Goal: Information Seeking & Learning: Learn about a topic

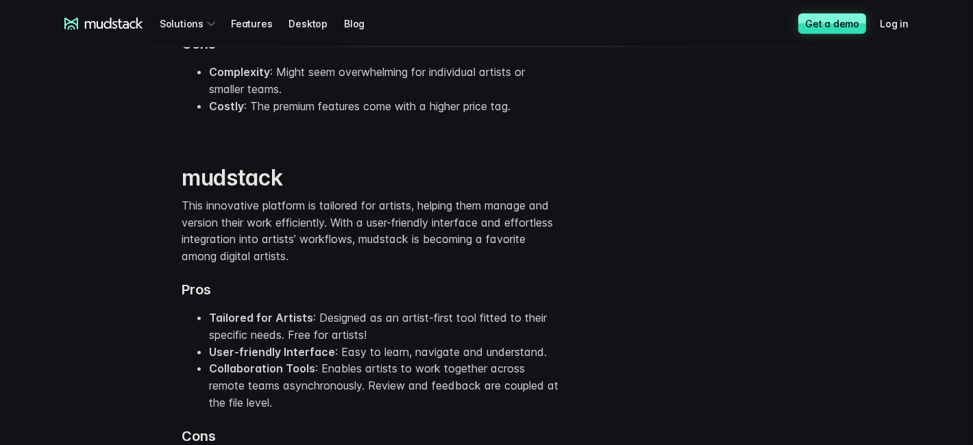
scroll to position [2945, 0]
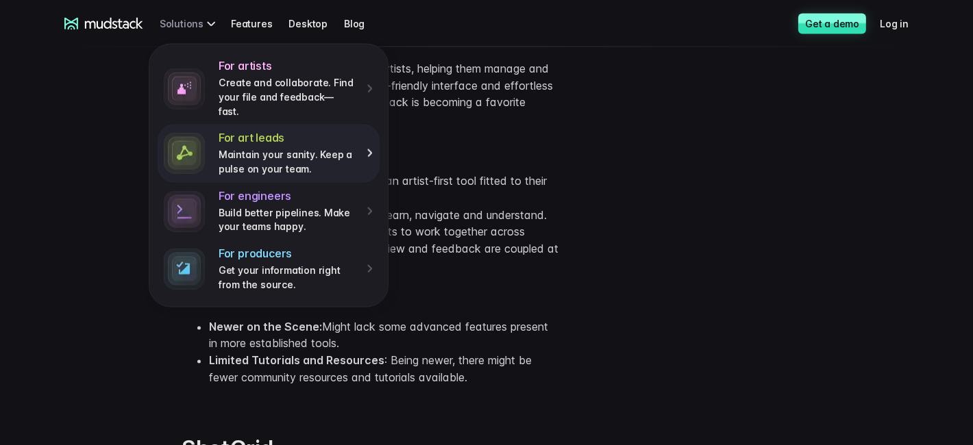
click at [364, 138] on div "For art leads Maintain your sanity. Keep a pulse on your team." at bounding box center [295, 153] width 155 height 45
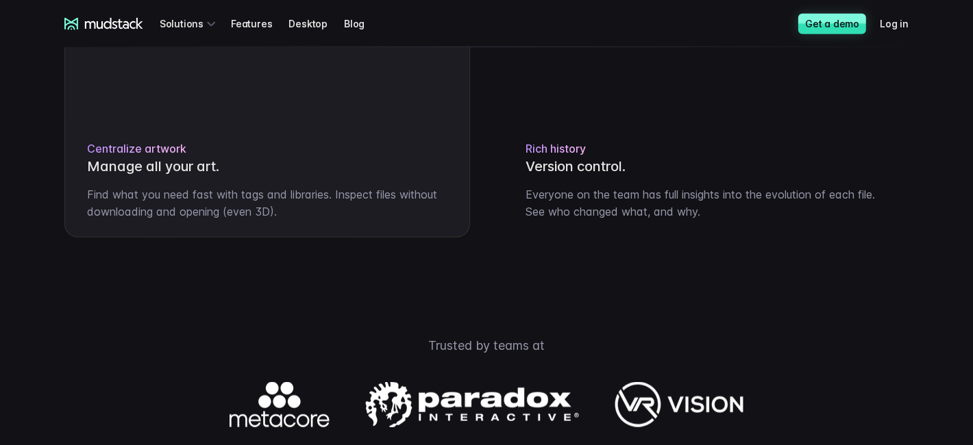
scroll to position [1301, 0]
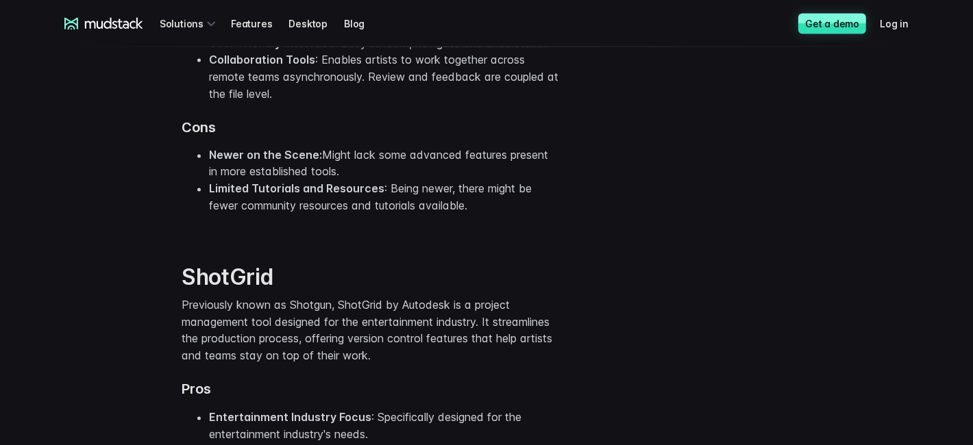
scroll to position [3185, 0]
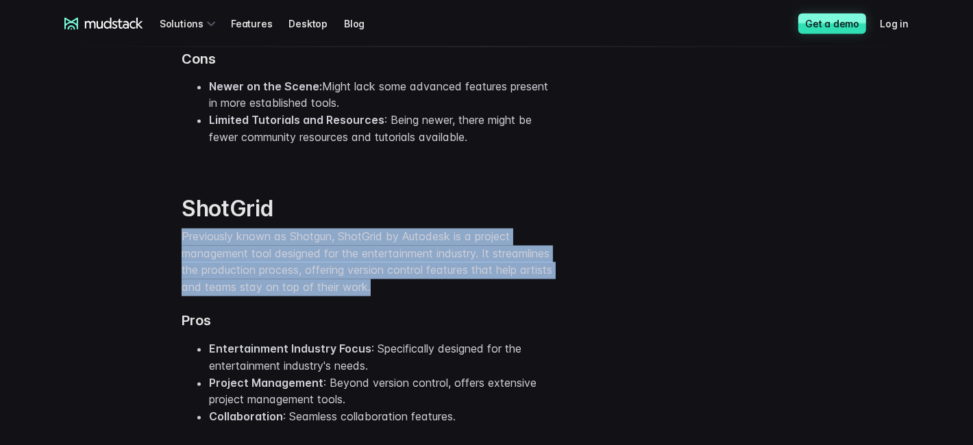
drag, startPoint x: 495, startPoint y: 322, endPoint x: 379, endPoint y: 242, distance: 140.8
click at [379, 242] on div "ShotGrid Previously known as Shotgun, ShotGrid by Autodesk is a project managem…" at bounding box center [369, 359] width 377 height 326
click at [379, 223] on h2 "ShotGrid" at bounding box center [369, 209] width 377 height 27
drag, startPoint x: 369, startPoint y: 237, endPoint x: 464, endPoint y: 321, distance: 127.1
click at [464, 321] on div "ShotGrid Previously known as Shotgun, ShotGrid by Autodesk is a project managem…" at bounding box center [369, 359] width 377 height 326
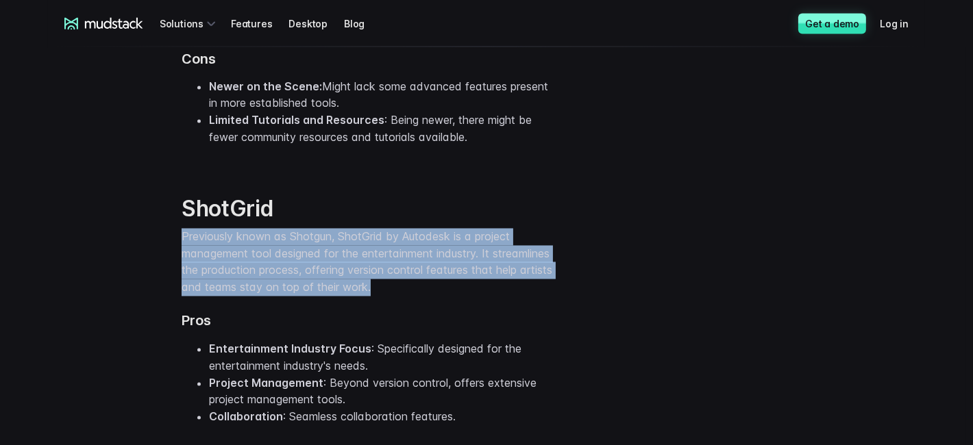
click at [464, 297] on p "Previously known as Shotgun, ShotGrid by Autodesk is a project management tool …" at bounding box center [369, 263] width 377 height 68
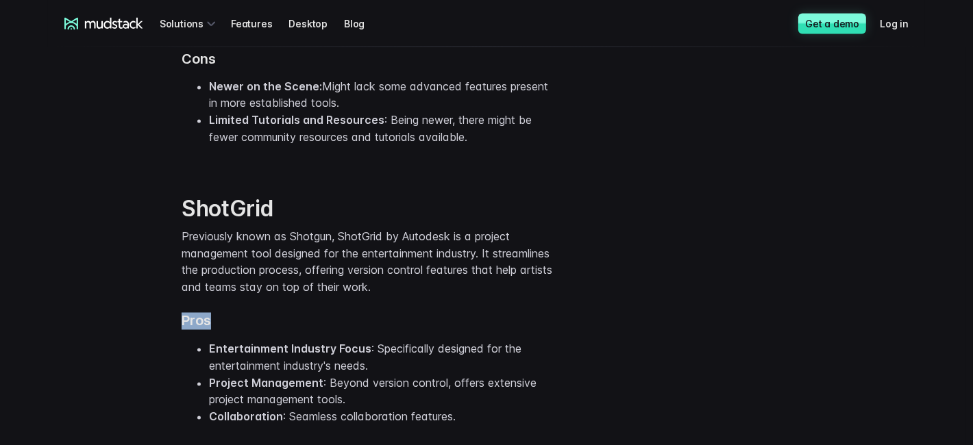
drag, startPoint x: 466, startPoint y: 323, endPoint x: 494, endPoint y: 358, distance: 45.4
click at [494, 358] on div "ShotGrid Previously known as Shotgun, ShotGrid by Autodesk is a project managem…" at bounding box center [369, 359] width 377 height 326
click at [494, 330] on h3 "Pros" at bounding box center [369, 321] width 377 height 17
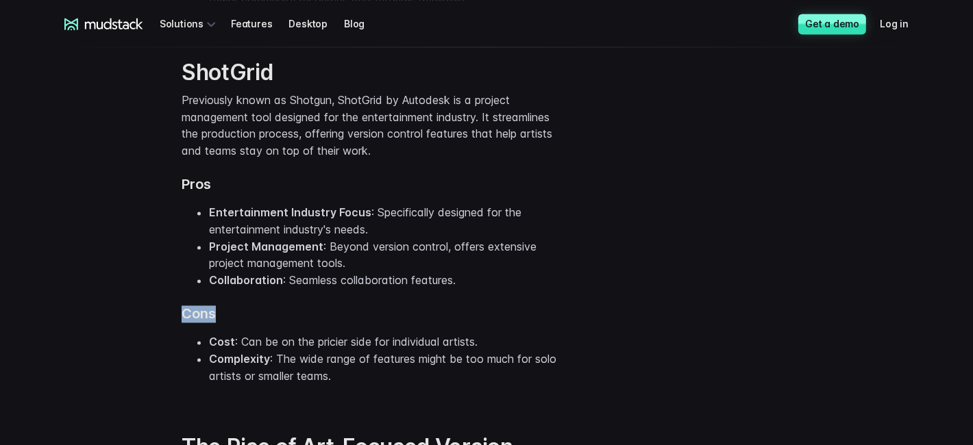
drag, startPoint x: 469, startPoint y: 340, endPoint x: 492, endPoint y: 318, distance: 32.0
click at [492, 318] on div "ShotGrid Previously known as Shotgun, ShotGrid by Autodesk is a project managem…" at bounding box center [369, 222] width 377 height 326
click at [492, 289] on li "Collaboration : Seamless collaboration features." at bounding box center [383, 280] width 349 height 17
drag, startPoint x: 489, startPoint y: 316, endPoint x: 512, endPoint y: 329, distance: 26.3
click at [512, 329] on div "ShotGrid Previously known as Shotgun, ShotGrid by Autodesk is a project managem…" at bounding box center [369, 222] width 377 height 326
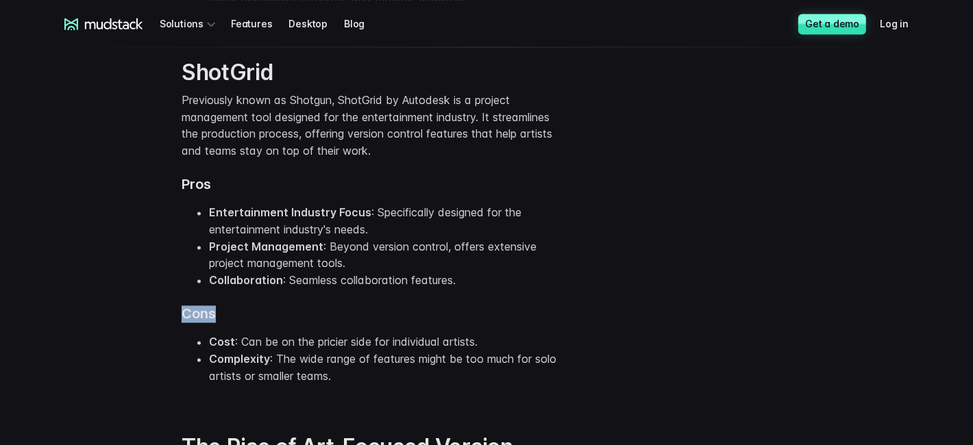
click at [512, 329] on div "ShotGrid Previously known as Shotgun, ShotGrid by Autodesk is a project managem…" at bounding box center [369, 222] width 377 height 326
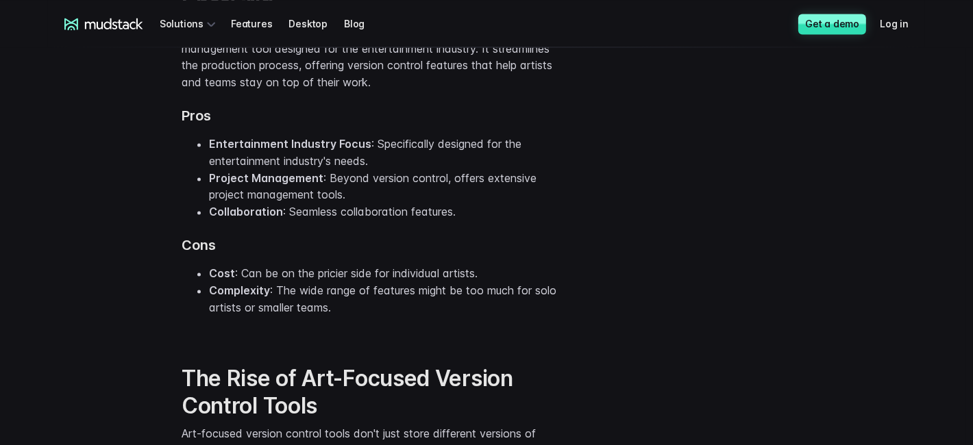
click at [503, 338] on div "ShotGrid Previously known as Shotgun, ShotGrid by Autodesk is a project managem…" at bounding box center [369, 150] width 377 height 375
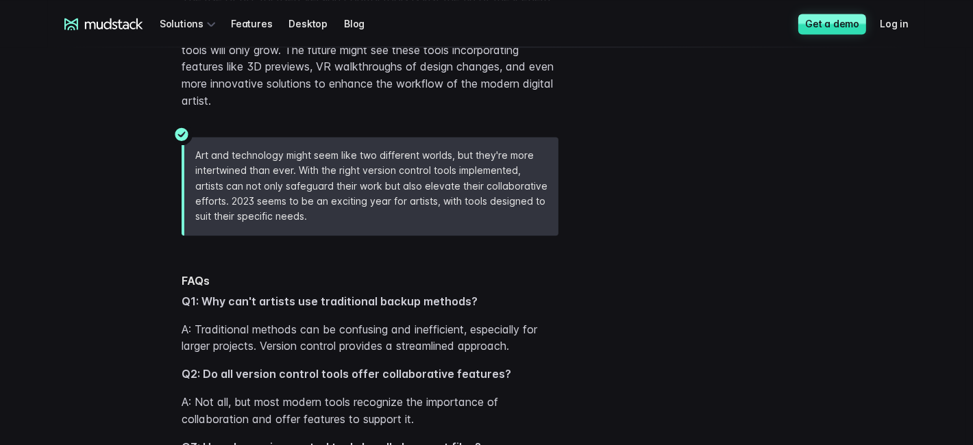
scroll to position [4007, 0]
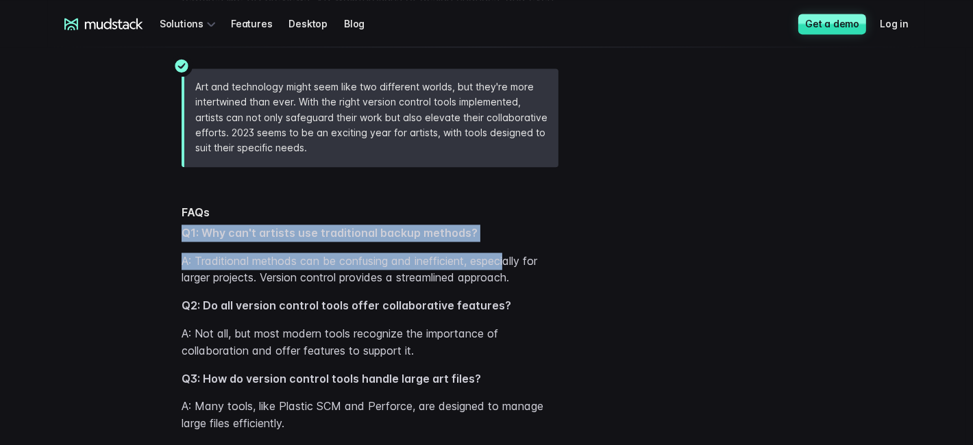
drag, startPoint x: 497, startPoint y: 267, endPoint x: 509, endPoint y: 338, distance: 71.5
click at [509, 336] on div "FAQs Q1: Why can't artists use traditional backup methods? A: Traditional metho…" at bounding box center [369, 355] width 377 height 300
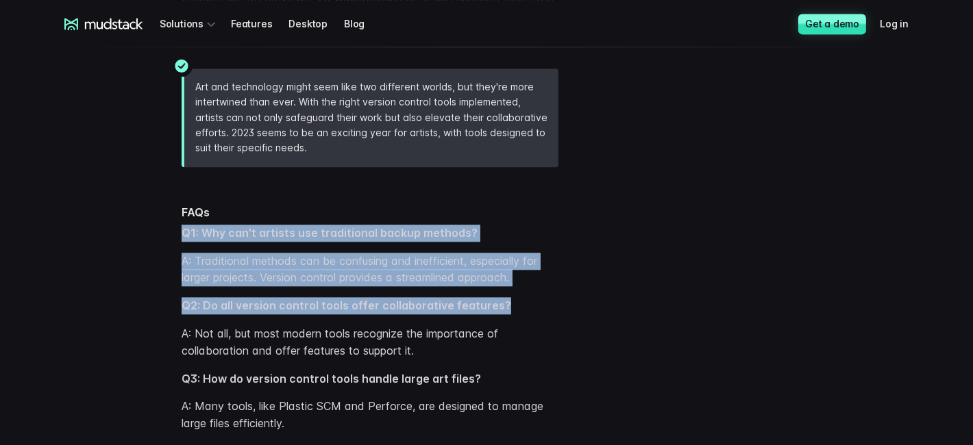
click at [510, 389] on div "FAQs Q1: Why can't artists use traditional backup methods? A: Traditional metho…" at bounding box center [369, 355] width 377 height 300
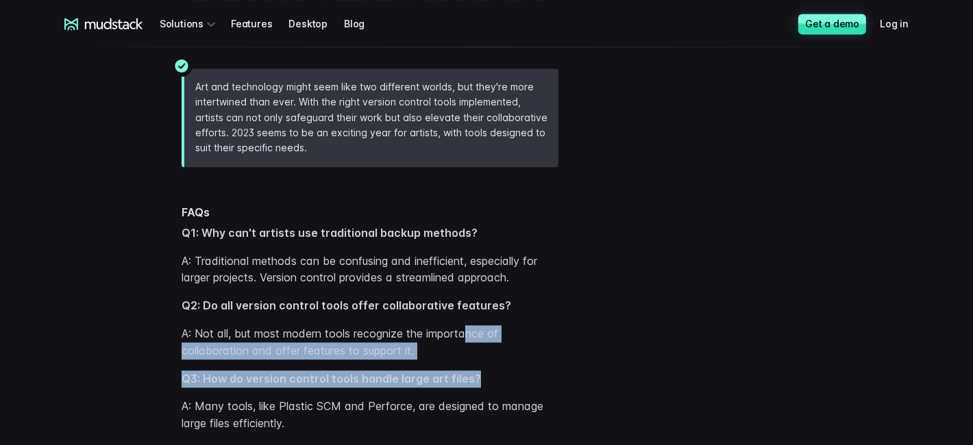
drag, startPoint x: 491, startPoint y: 398, endPoint x: 458, endPoint y: 343, distance: 64.3
click at [458, 343] on div "FAQs Q1: Why can't artists use traditional backup methods? A: Traditional metho…" at bounding box center [369, 355] width 377 height 300
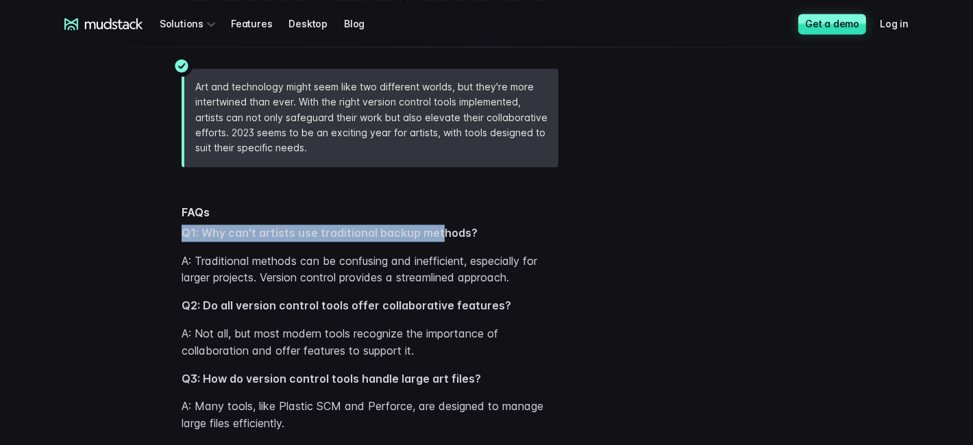
drag, startPoint x: 440, startPoint y: 279, endPoint x: 435, endPoint y: 234, distance: 45.5
click at [435, 234] on div "FAQs Q1: Why can't artists use traditional backup methods? A: Traditional metho…" at bounding box center [369, 347] width 377 height 338
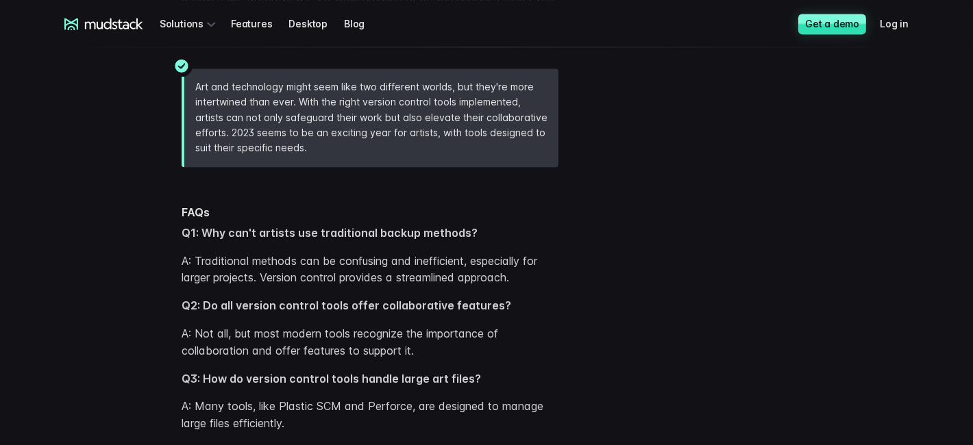
click at [423, 178] on div "Art and technology might seem like two different worlds, but they're more inter…" at bounding box center [486, 115] width 877 height 126
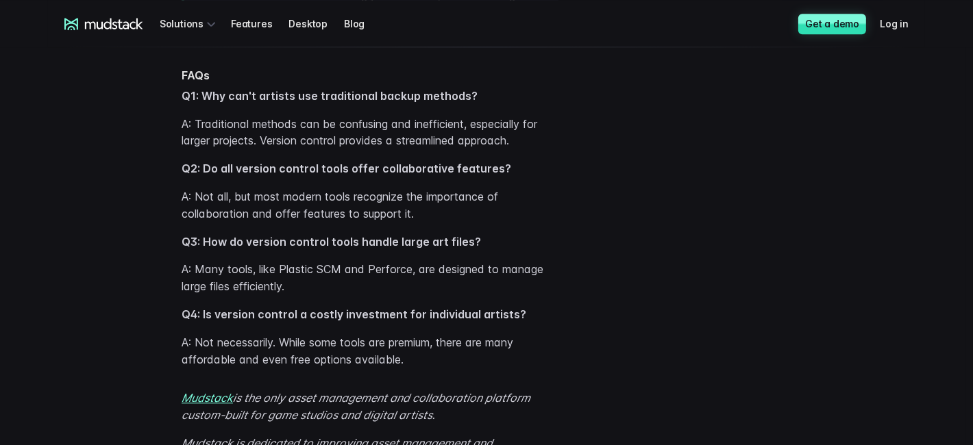
scroll to position [4076, 0]
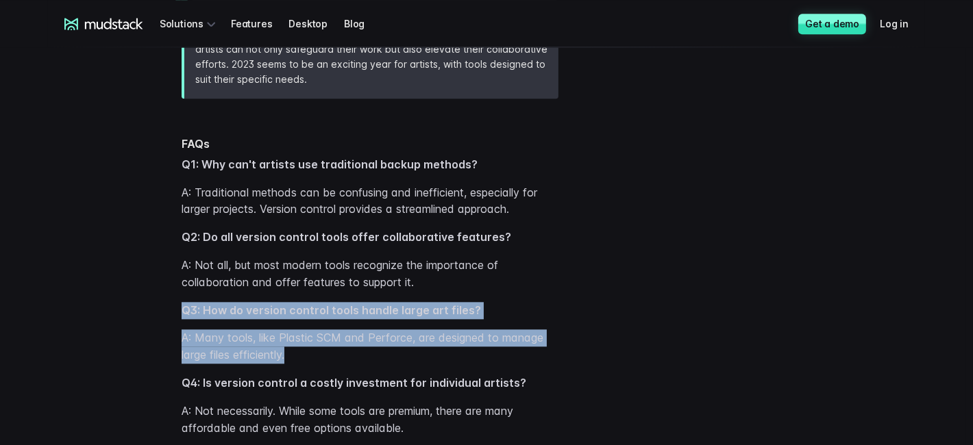
drag, startPoint x: 494, startPoint y: 338, endPoint x: 510, endPoint y: 403, distance: 66.8
click at [510, 389] on div "FAQs Q1: Why can't artists use traditional backup methods? A: Traditional metho…" at bounding box center [369, 287] width 377 height 300
click at [510, 364] on p "A: Many tools, like Plastic SCM and Perforce, are designed to manage large file…" at bounding box center [369, 346] width 377 height 34
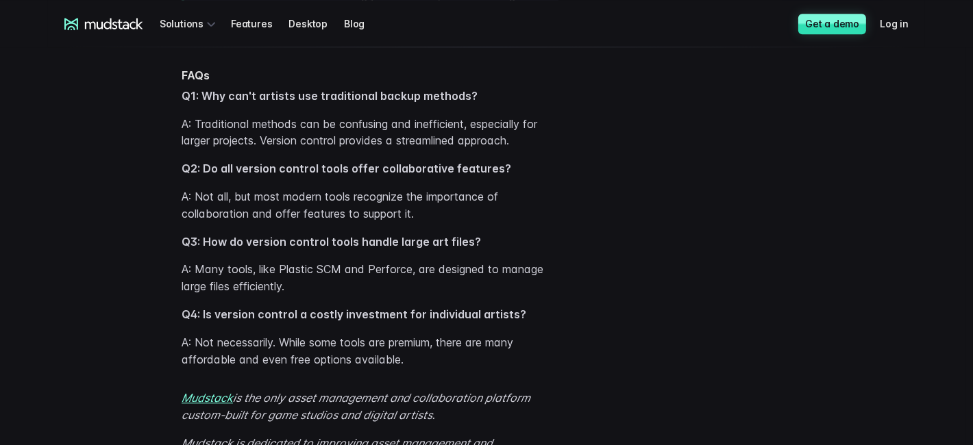
scroll to position [4213, 0]
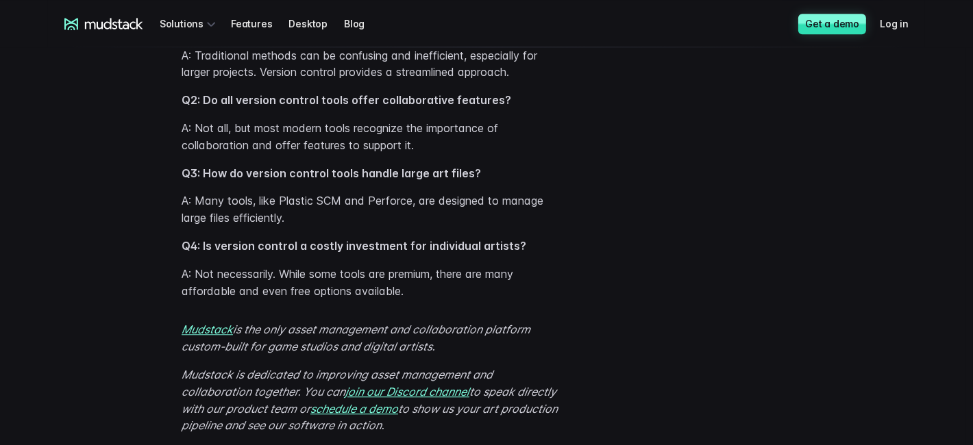
drag, startPoint x: 522, startPoint y: 352, endPoint x: 524, endPoint y: 336, distance: 15.9
click at [524, 311] on div "FAQs Q1: Why can't artists use traditional backup methods? A: Traditional metho…" at bounding box center [369, 142] width 377 height 338
click at [524, 300] on p "A: Not necessarily. While some tools are premium, there are many affordable and…" at bounding box center [369, 283] width 377 height 34
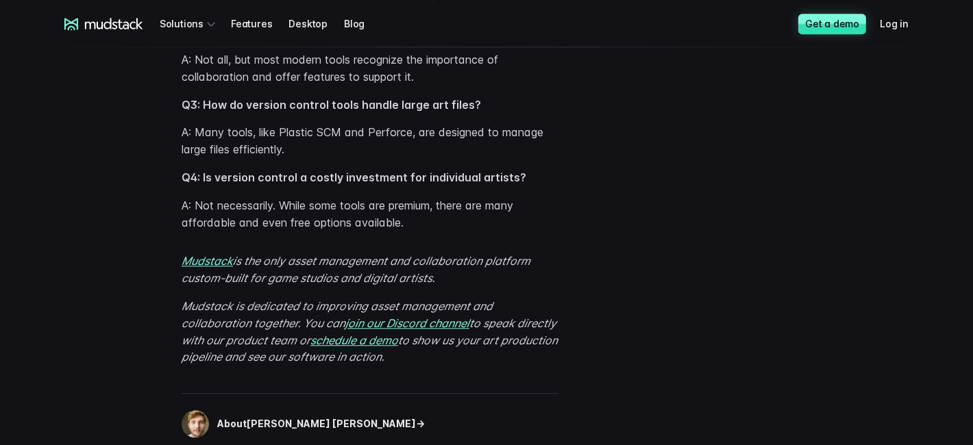
click at [542, 287] on p "Mudstack is the only asset management and collaboration platform custom-built f…" at bounding box center [369, 270] width 377 height 34
drag, startPoint x: 540, startPoint y: 336, endPoint x: 535, endPoint y: 404, distance: 68.7
click at [536, 366] on div "Mudstack is the only asset management and collaboration platform custom-built f…" at bounding box center [369, 309] width 377 height 113
click at [531, 366] on p "Mudstack is dedicated to improving asset management and collaboration together.…" at bounding box center [369, 332] width 377 height 68
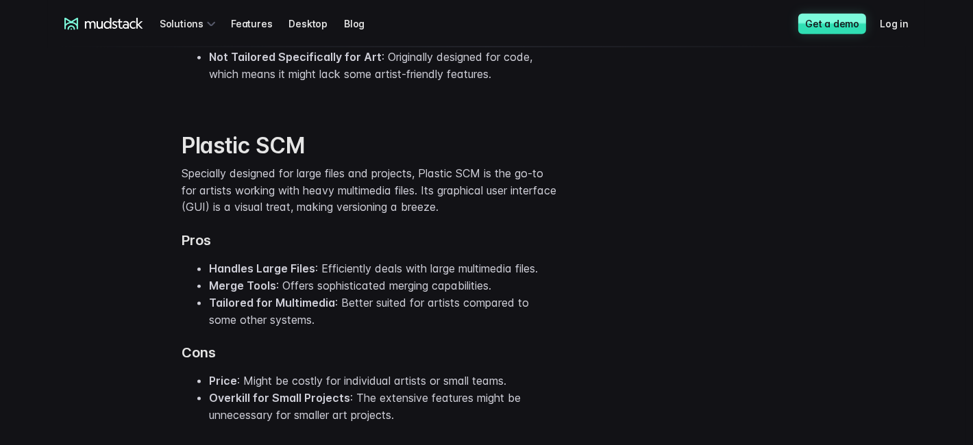
scroll to position [1816, 0]
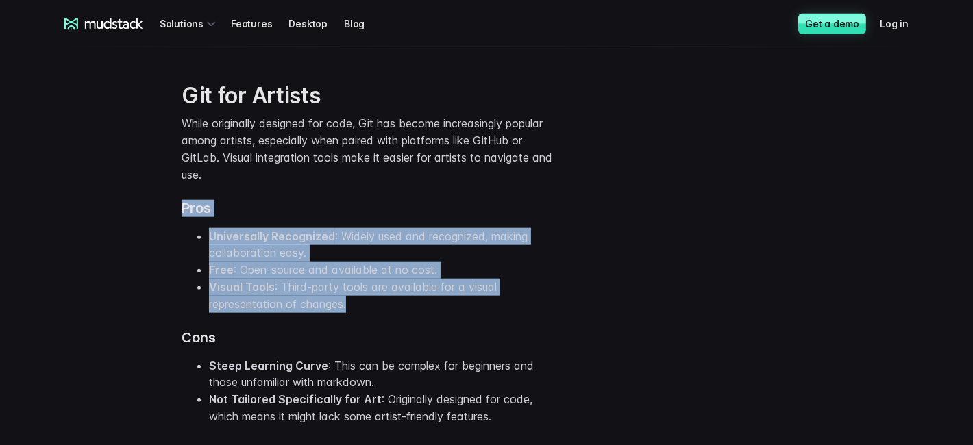
drag, startPoint x: 348, startPoint y: 175, endPoint x: 412, endPoint y: 301, distance: 140.6
click at [412, 300] on div "Git for Artists While originally designed for code, Git has become increasingly…" at bounding box center [369, 253] width 377 height 342
click at [412, 301] on li "Visual Tools : Third-party tools are available for a visual representation of c…" at bounding box center [383, 296] width 349 height 34
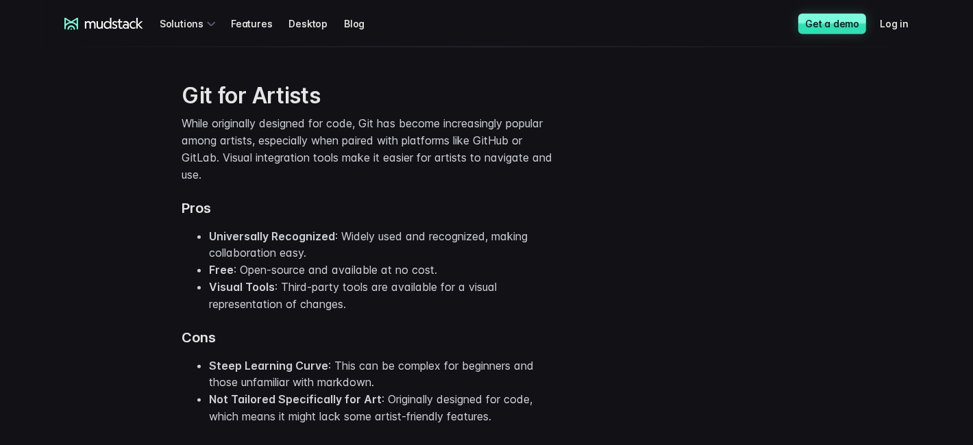
drag, startPoint x: 410, startPoint y: 305, endPoint x: 386, endPoint y: 299, distance: 25.6
click at [386, 299] on li "Visual Tools : Third-party tools are available for a visual representation of c…" at bounding box center [383, 296] width 349 height 34
drag, startPoint x: 386, startPoint y: 193, endPoint x: 399, endPoint y: 175, distance: 22.6
click at [399, 175] on div "Git for Artists While originally designed for code, Git has become increasingly…" at bounding box center [369, 253] width 377 height 342
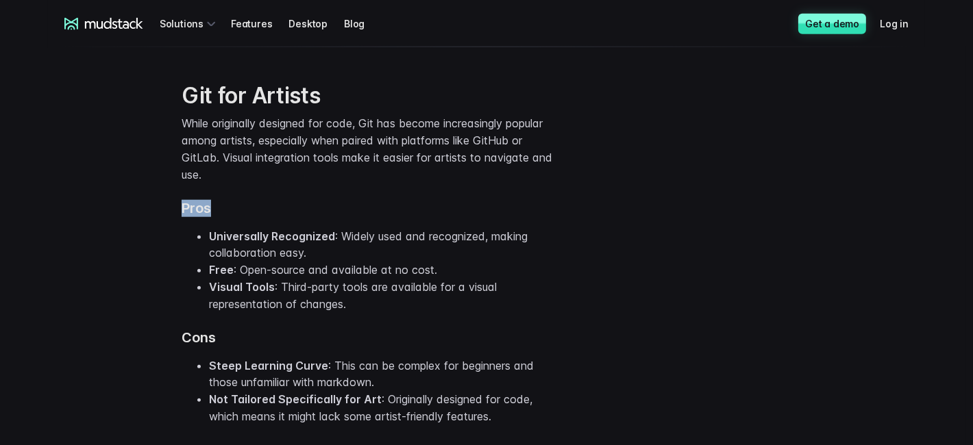
click at [399, 175] on p "While originally designed for code, Git has become increasingly popular among a…" at bounding box center [369, 149] width 377 height 68
drag, startPoint x: 399, startPoint y: 177, endPoint x: 409, endPoint y: 186, distance: 13.6
click at [409, 186] on div "Git for Artists While originally designed for code, Git has become increasingly…" at bounding box center [369, 253] width 377 height 342
